Goal: Browse casually: Explore the website without a specific task or goal

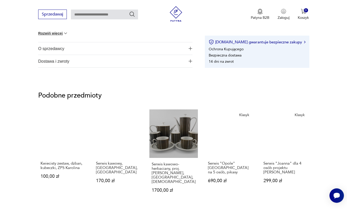
scroll to position [348, 0]
